Goal: Navigation & Orientation: Find specific page/section

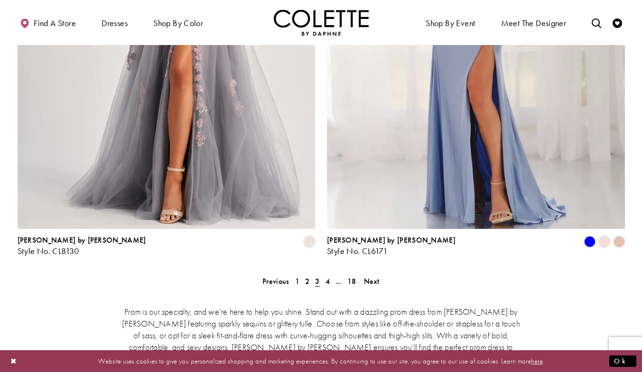
scroll to position [1888, 0]
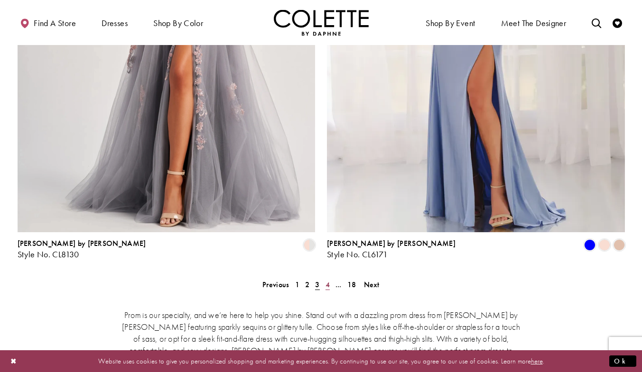
click at [328, 280] on span "4" at bounding box center [327, 285] width 4 height 10
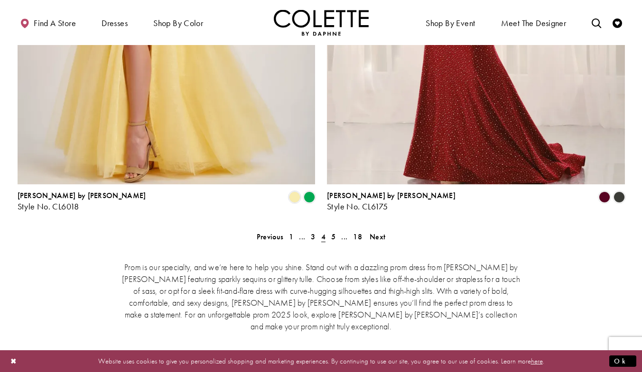
scroll to position [1957, 0]
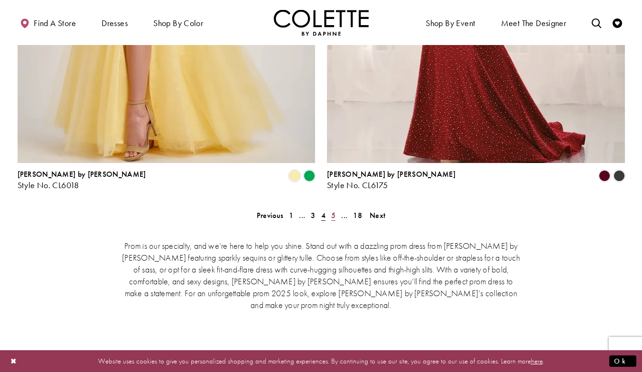
click at [330, 209] on link "5" at bounding box center [333, 216] width 10 height 14
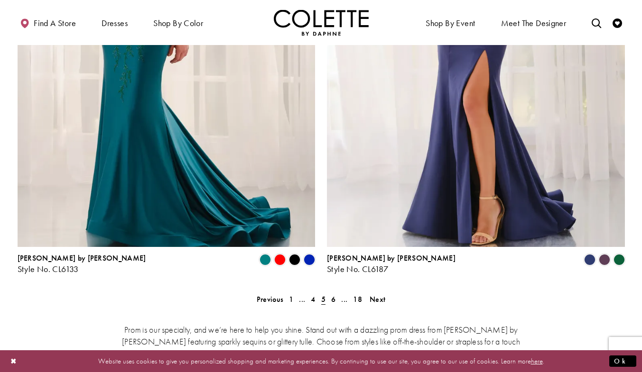
scroll to position [1909, 0]
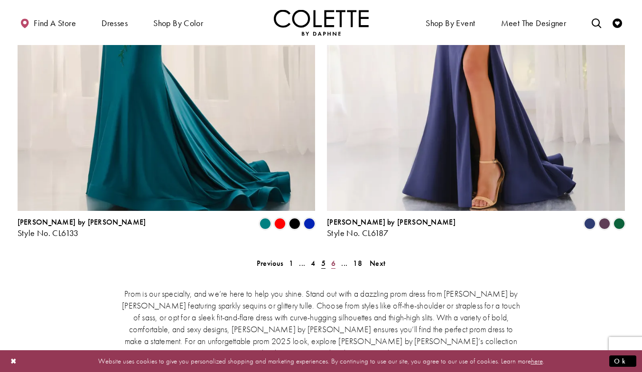
click at [332, 259] on span "6" at bounding box center [333, 264] width 4 height 10
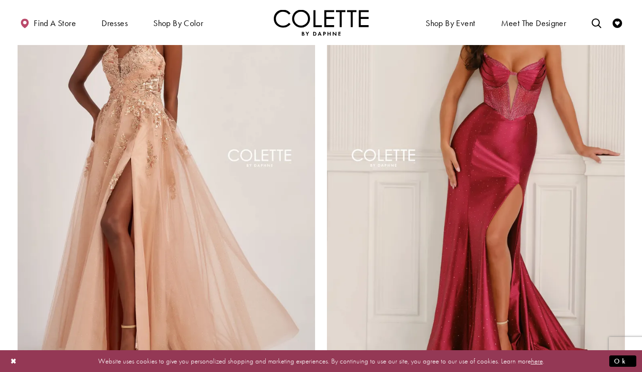
scroll to position [1957, 0]
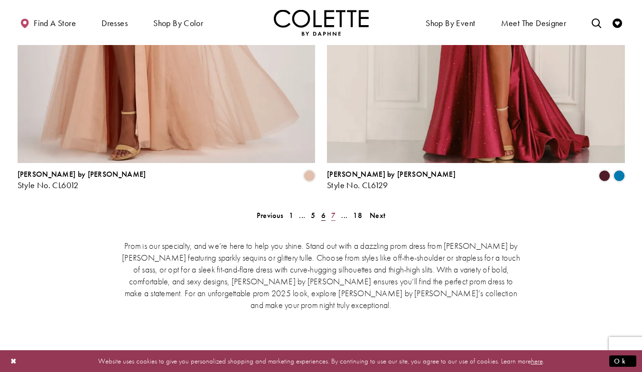
click at [332, 211] on span "7" at bounding box center [333, 216] width 4 height 10
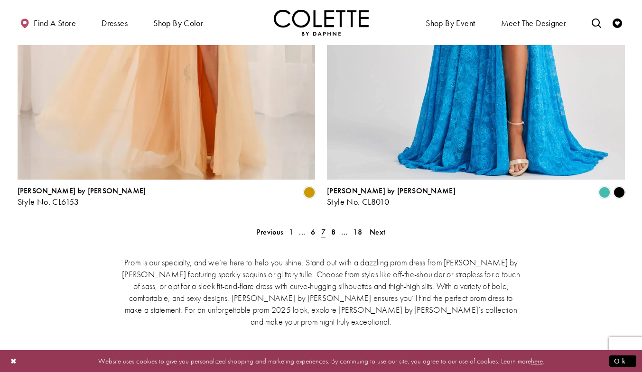
scroll to position [1972, 0]
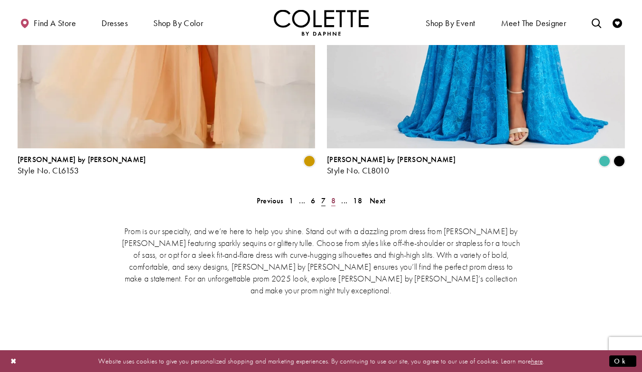
click at [333, 196] on span "8" at bounding box center [333, 201] width 4 height 10
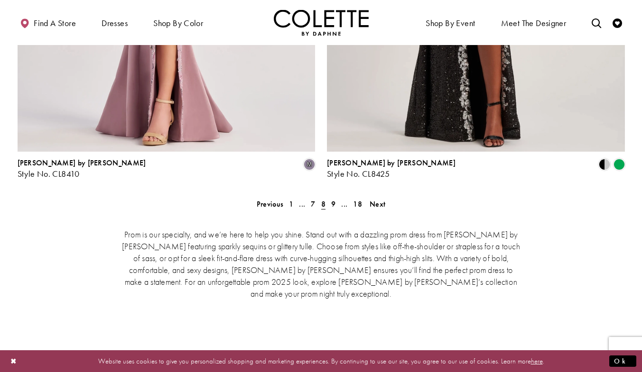
scroll to position [1973, 0]
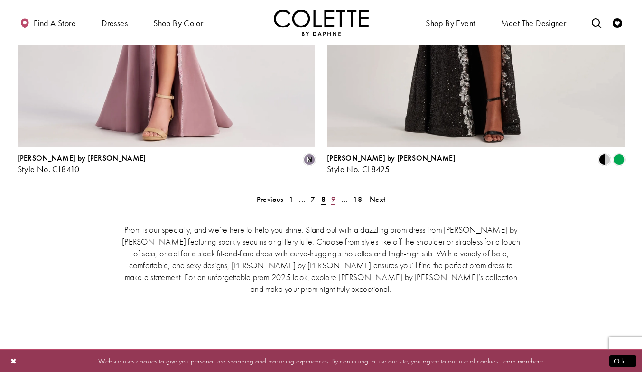
click at [332, 194] on span "9" at bounding box center [333, 199] width 4 height 10
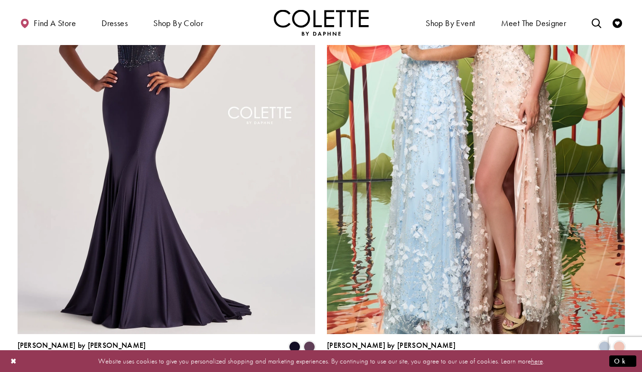
scroll to position [1791, 0]
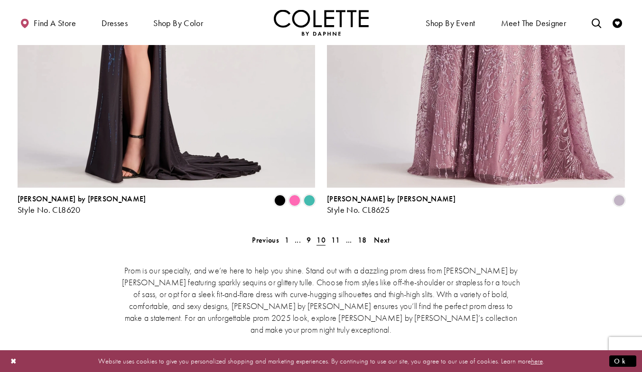
scroll to position [1934, 0]
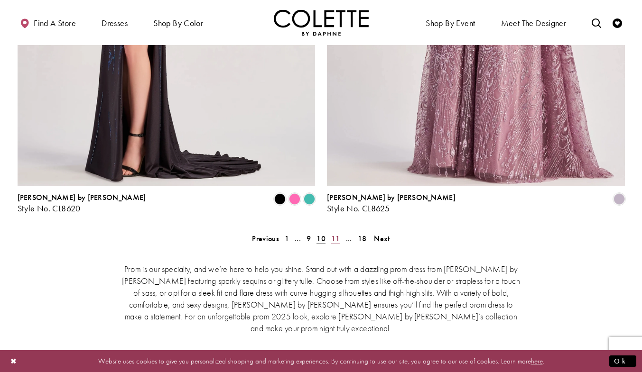
click at [334, 234] on span "11" at bounding box center [335, 239] width 9 height 10
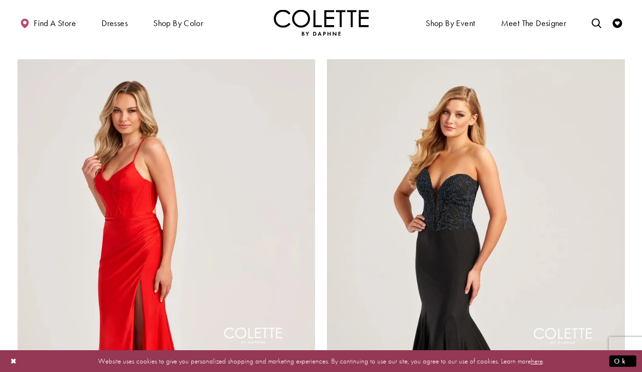
scroll to position [1630, 0]
